Goal: Obtain resource: Download file/media

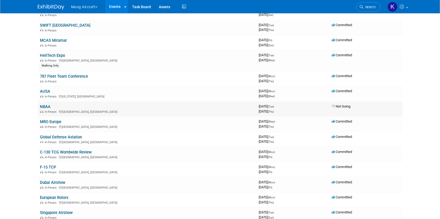
scroll to position [106, 0]
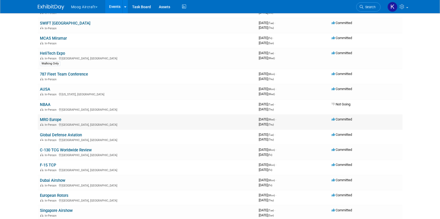
click at [53, 118] on link "MRO Europe" at bounding box center [50, 119] width 21 height 5
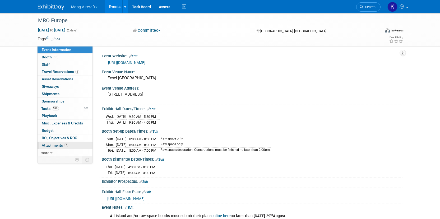
click at [56, 146] on span "Attachments 7" at bounding box center [55, 145] width 26 height 4
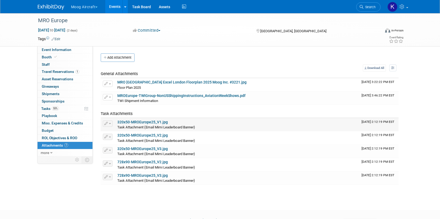
click at [132, 124] on link "320x50-MROEurope25_V1.jpg" at bounding box center [142, 122] width 50 height 4
click at [148, 145] on td "320x50-MROEurope25_V3.jpg Task Attachment (Email Mimi Leaderboard Banner)" at bounding box center [237, 151] width 244 height 13
click at [150, 148] on link "320x50-MROEurope25_V3.jpg" at bounding box center [142, 149] width 50 height 4
click at [54, 50] on span "Event Information" at bounding box center [57, 50] width 30 height 4
